Goal: Information Seeking & Learning: Learn about a topic

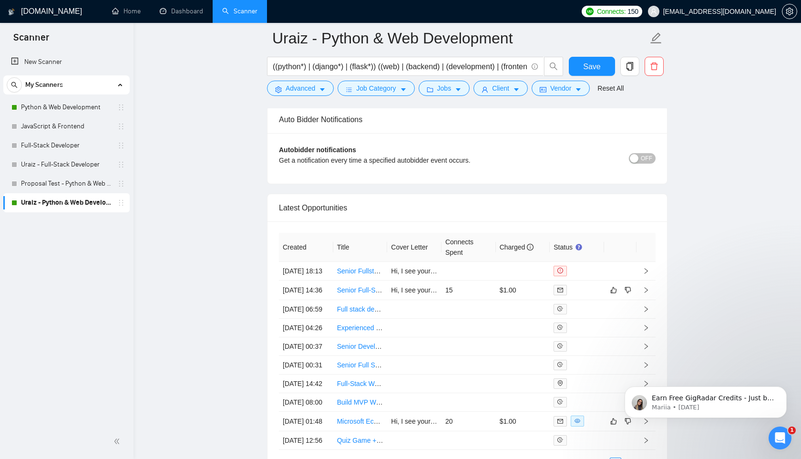
scroll to position [2392, 0]
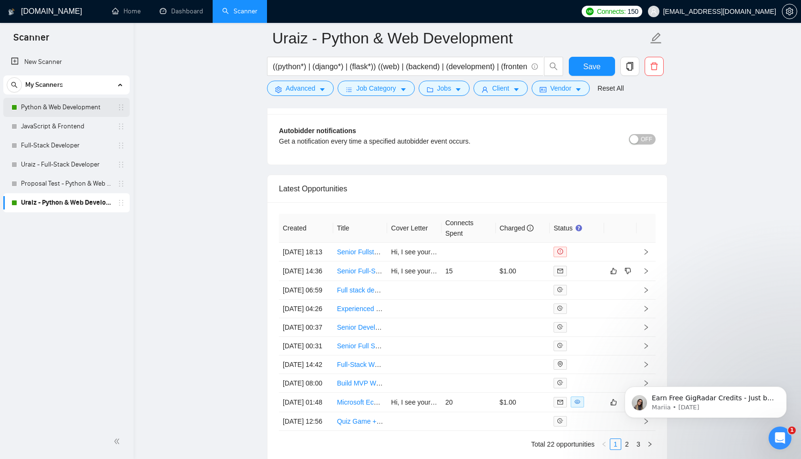
click at [40, 108] on link "Python & Web Development" at bounding box center [66, 107] width 91 height 19
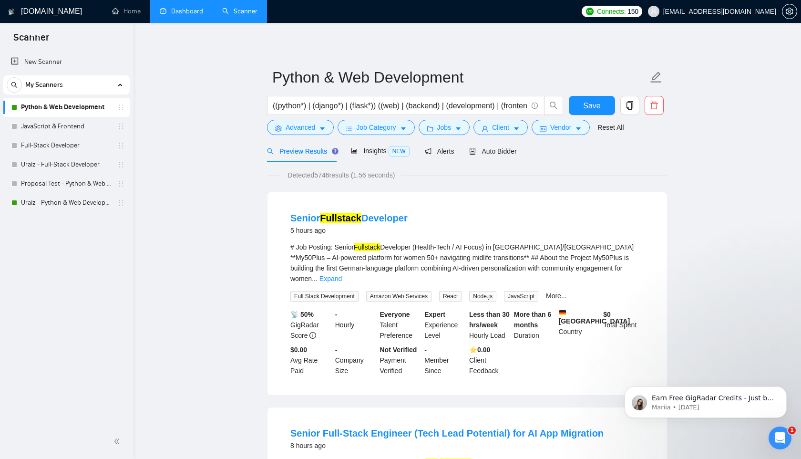
click at [189, 12] on link "Dashboard" at bounding box center [181, 11] width 43 height 8
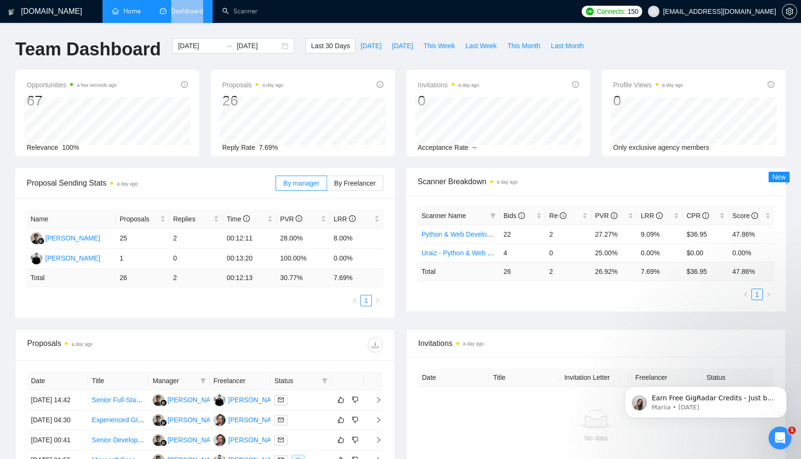
click at [120, 13] on link "Home" at bounding box center [126, 11] width 29 height 8
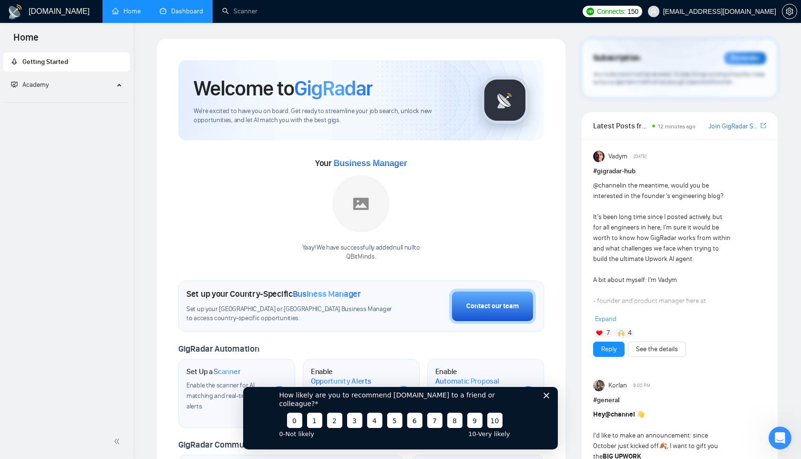
click at [177, 10] on link "Dashboard" at bounding box center [181, 11] width 43 height 8
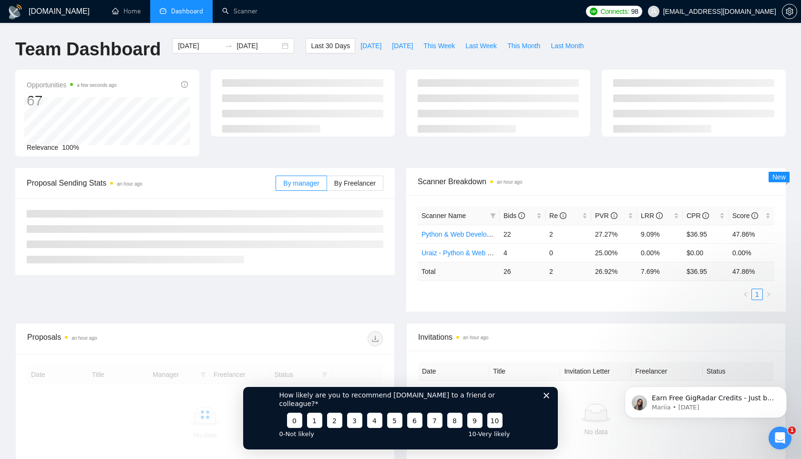
click at [545, 398] on icon "Close survey" at bounding box center [547, 395] width 6 height 6
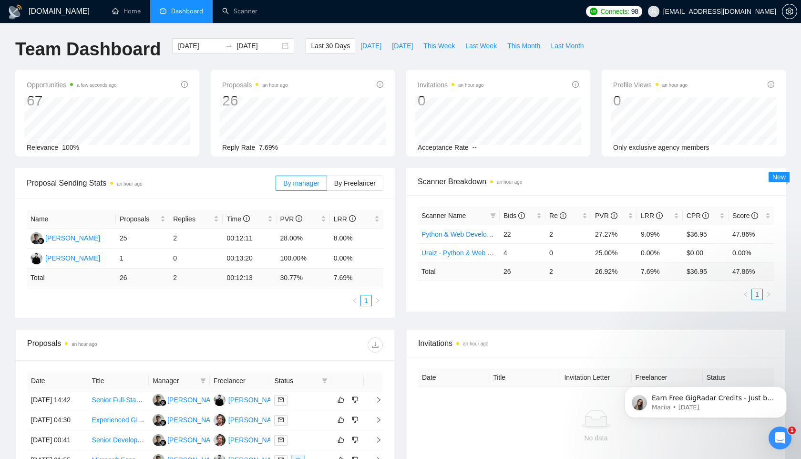
scroll to position [220, 0]
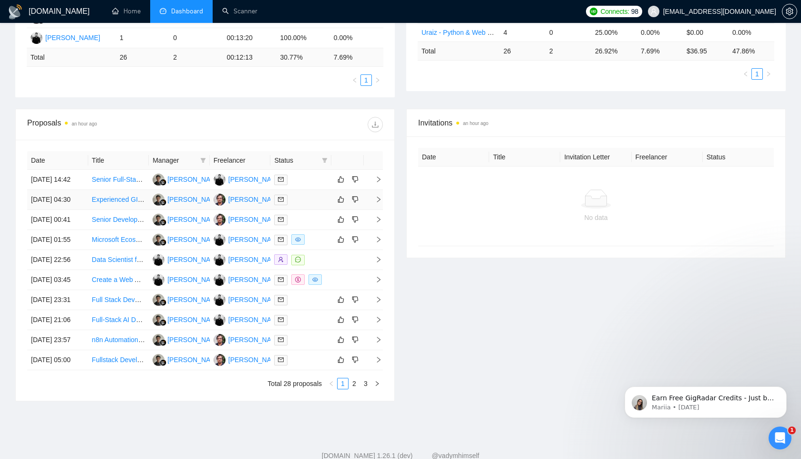
click at [113, 203] on link "Experienced GIS developer — export & package features from a county web GIS (Ar…" at bounding box center [226, 200] width 268 height 8
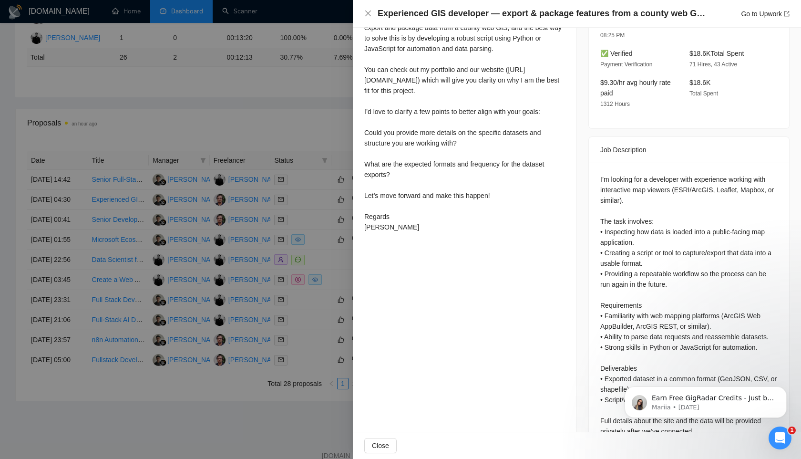
scroll to position [299, 0]
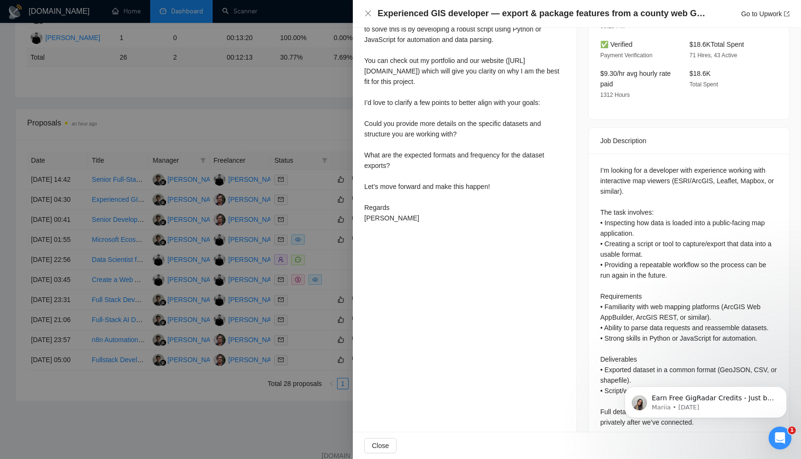
click at [300, 138] on div at bounding box center [400, 229] width 801 height 459
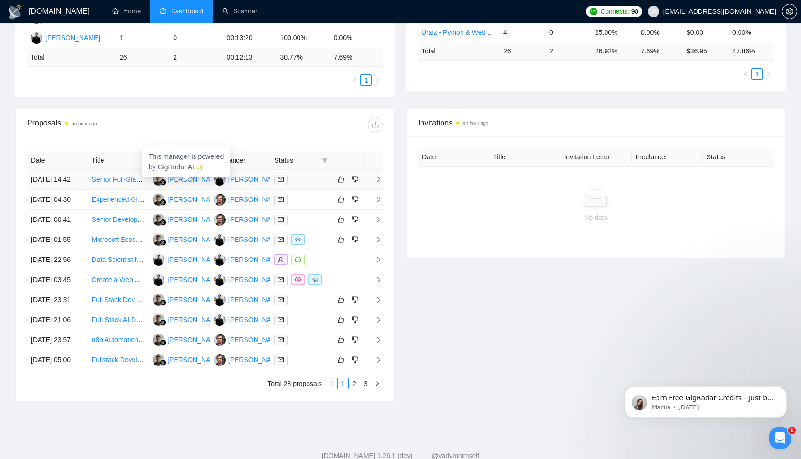
click at [178, 184] on div "[PERSON_NAME]" at bounding box center [194, 179] width 55 height 10
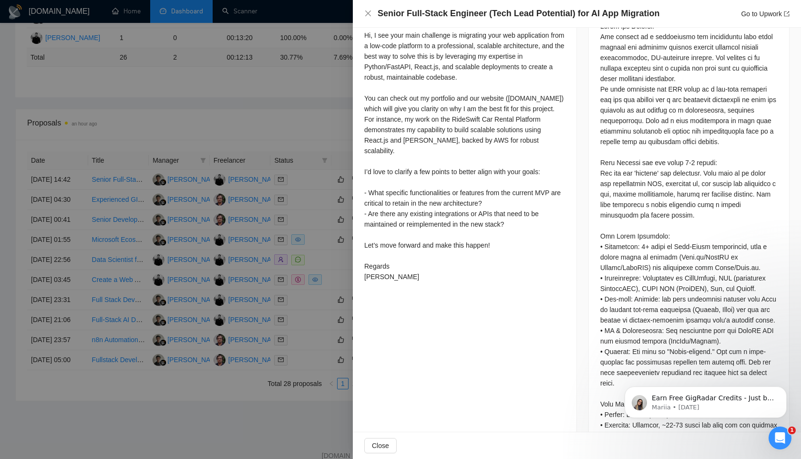
scroll to position [465, 0]
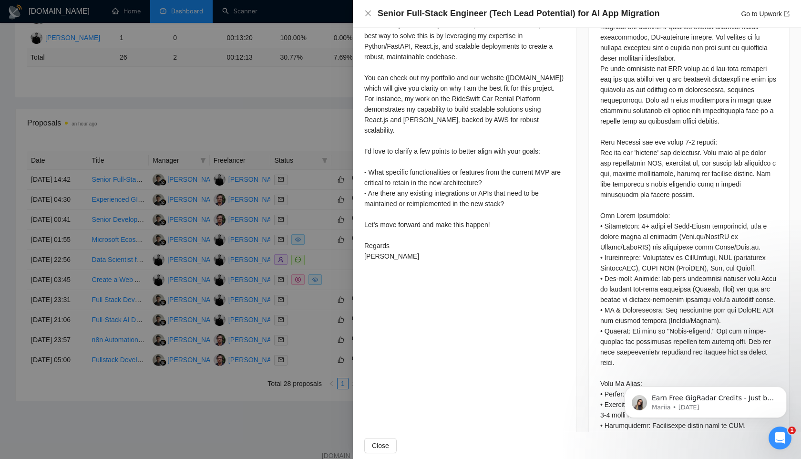
click at [488, 214] on div "Hi, I see your main challenge is migrating your web application from a low-code…" at bounding box center [464, 136] width 201 height 252
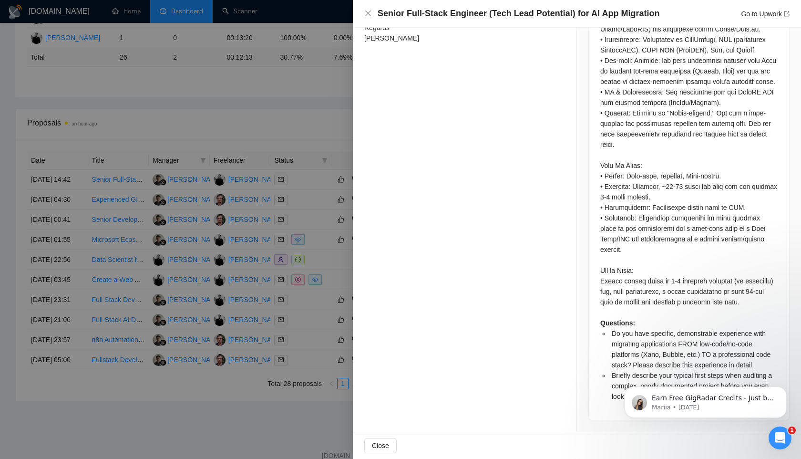
scroll to position [338, 0]
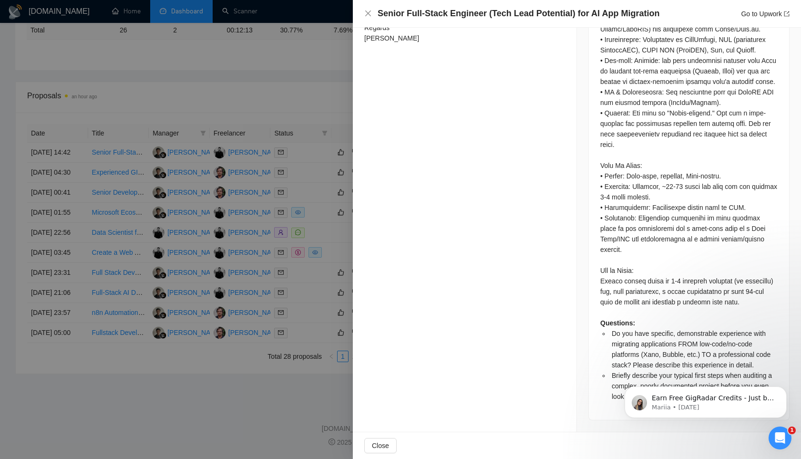
click at [305, 253] on div at bounding box center [400, 229] width 801 height 459
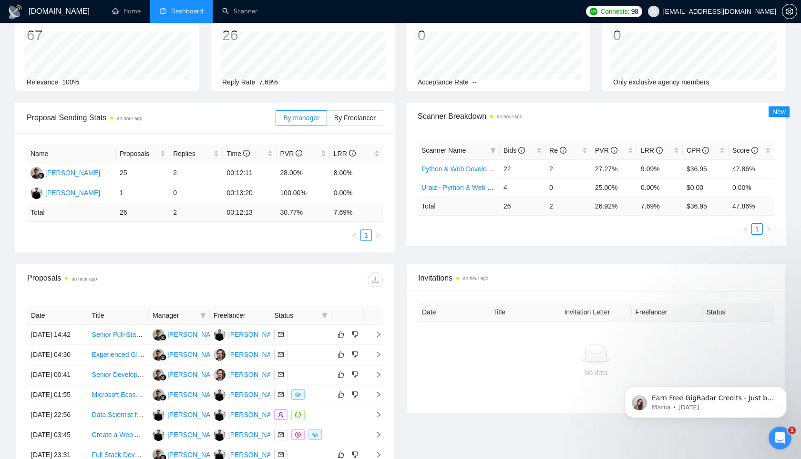
scroll to position [224, 0]
